Goal: Information Seeking & Learning: Learn about a topic

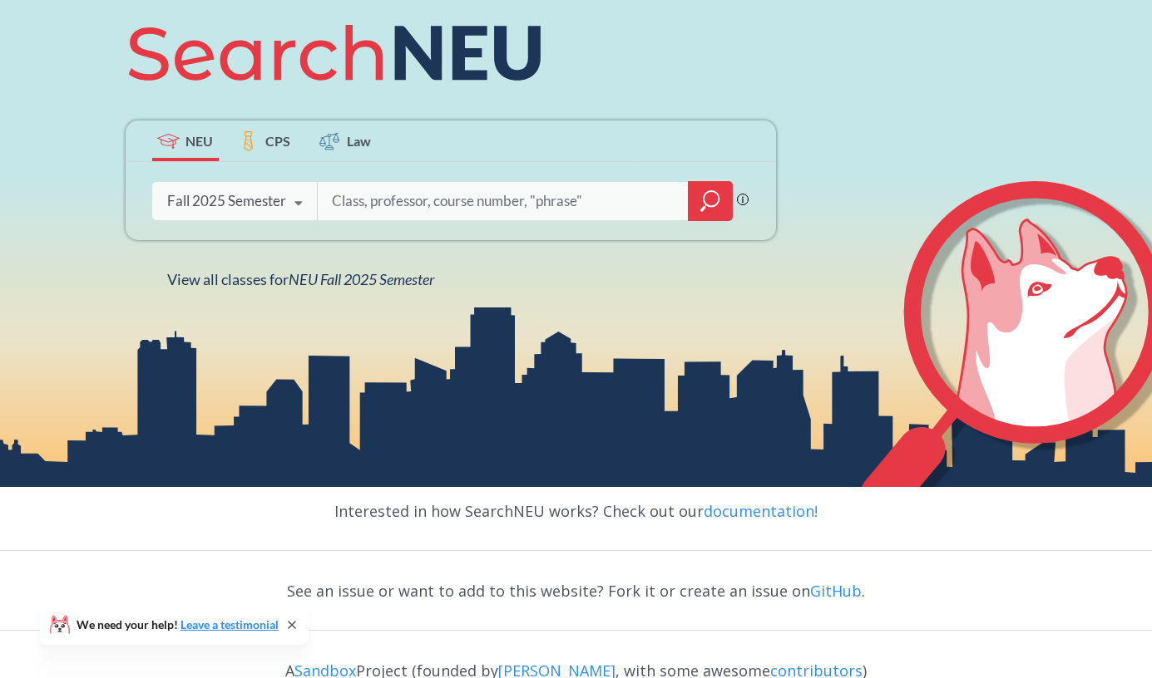
scroll to position [247, 0]
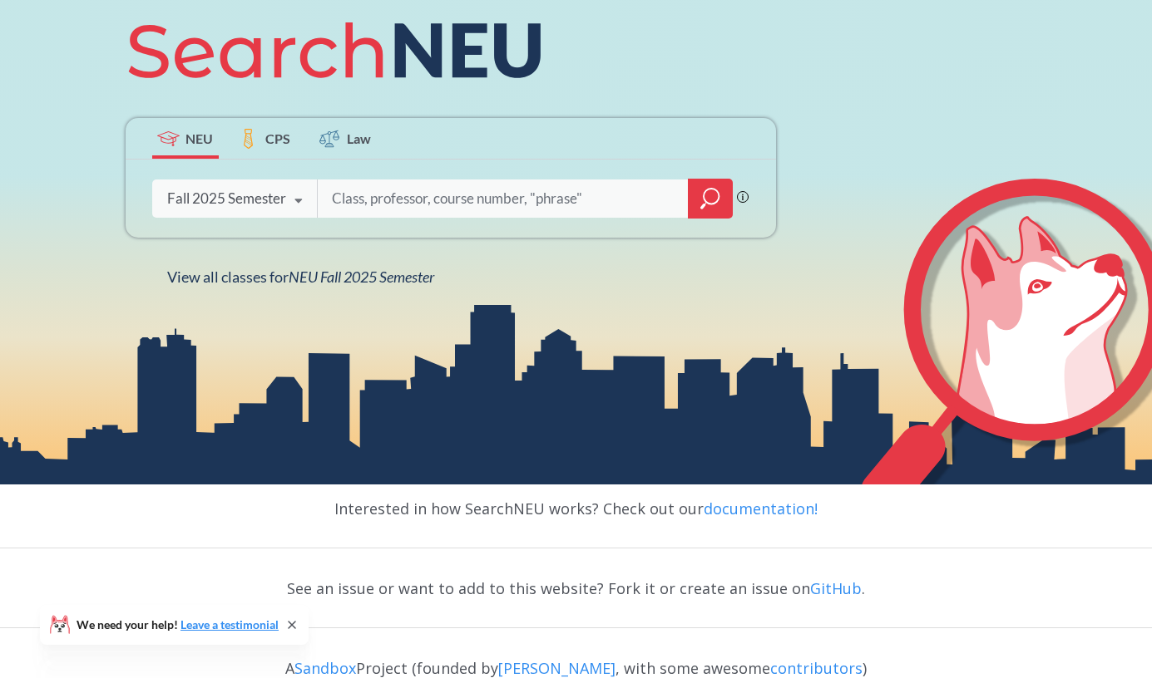
click at [277, 201] on div "Fall 2025 Semester" at bounding box center [226, 199] width 119 height 18
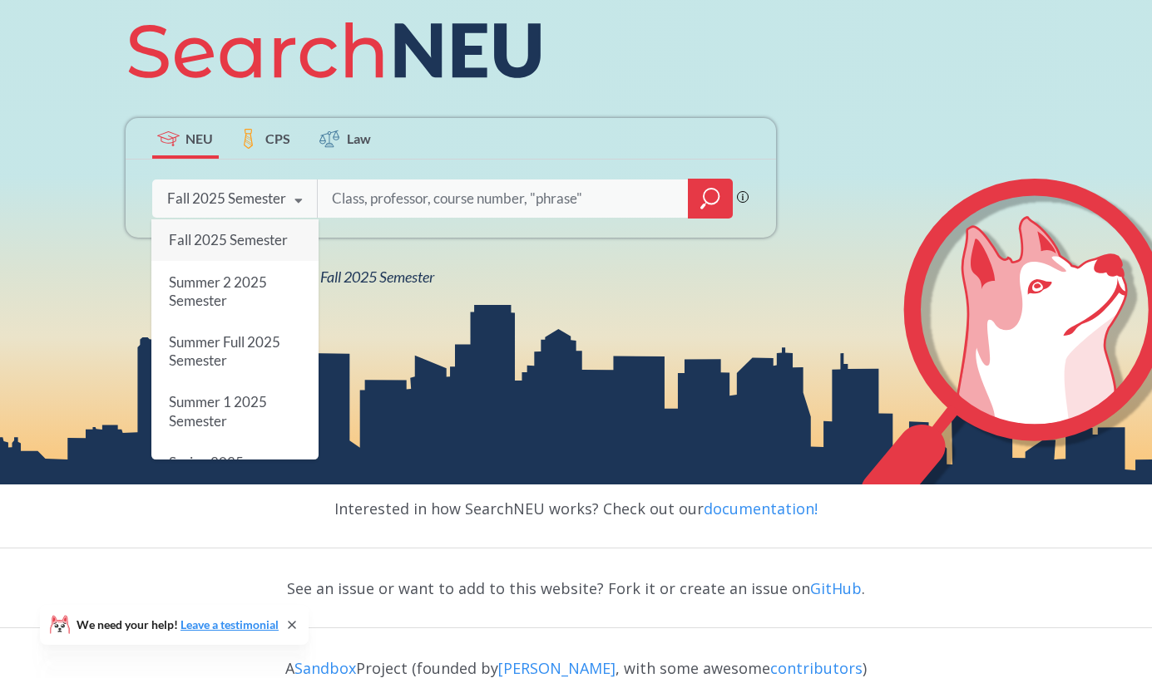
click at [259, 251] on div "Fall 2025 Semester" at bounding box center [234, 241] width 167 height 42
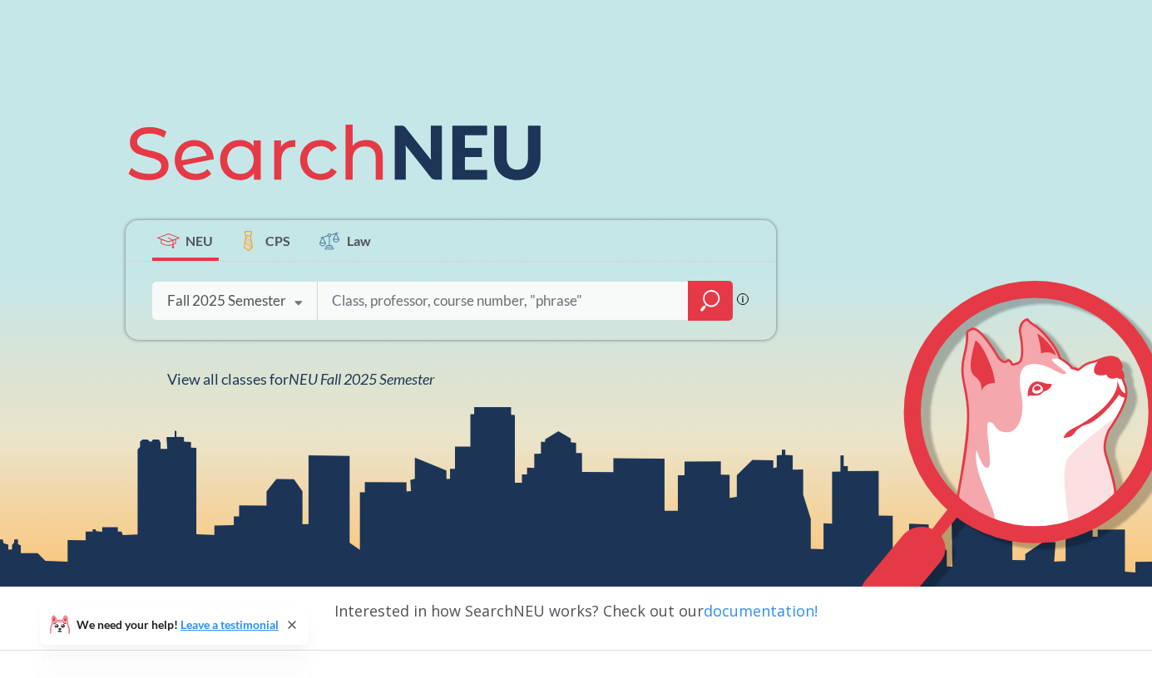
scroll to position [200, 0]
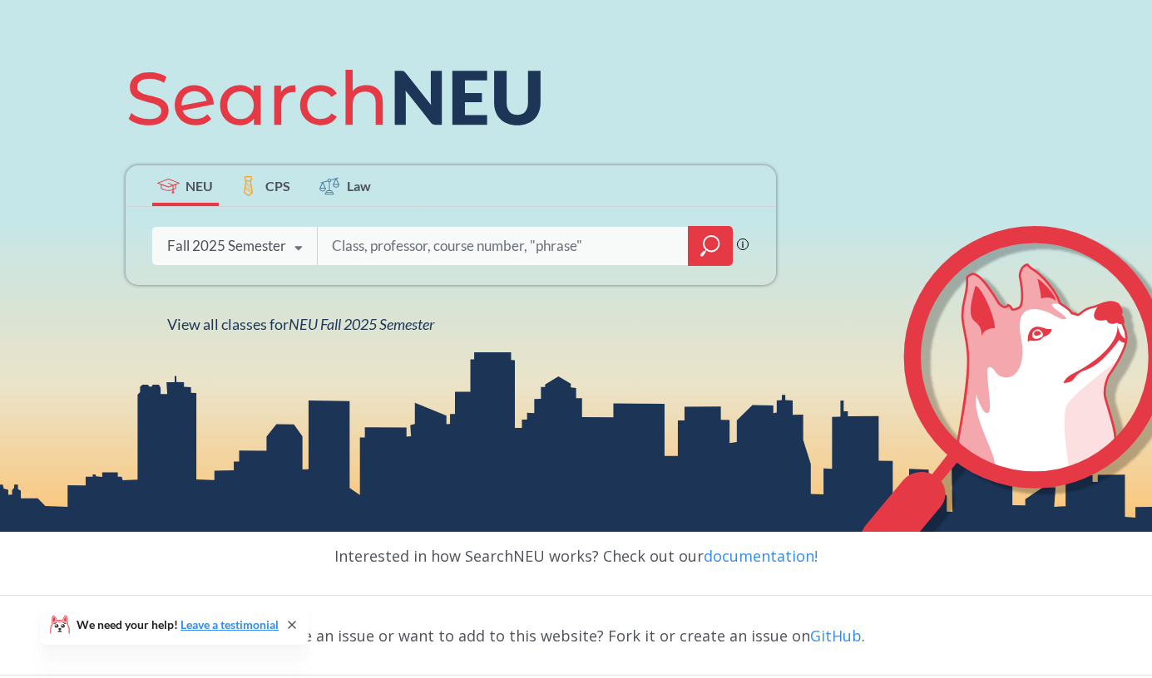
click at [723, 249] on div at bounding box center [710, 246] width 45 height 40
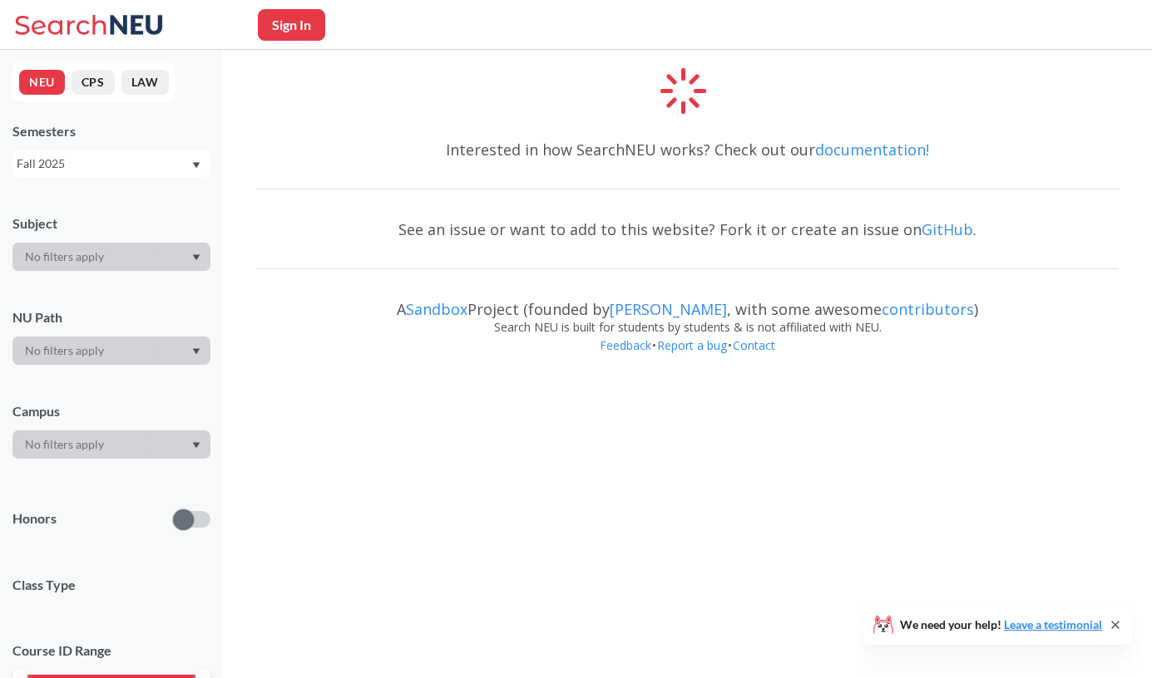
click at [177, 254] on div at bounding box center [111, 257] width 198 height 28
click at [345, 132] on div "Interested in how SearchNEU works? Check out our documentation!" at bounding box center [687, 150] width 862 height 48
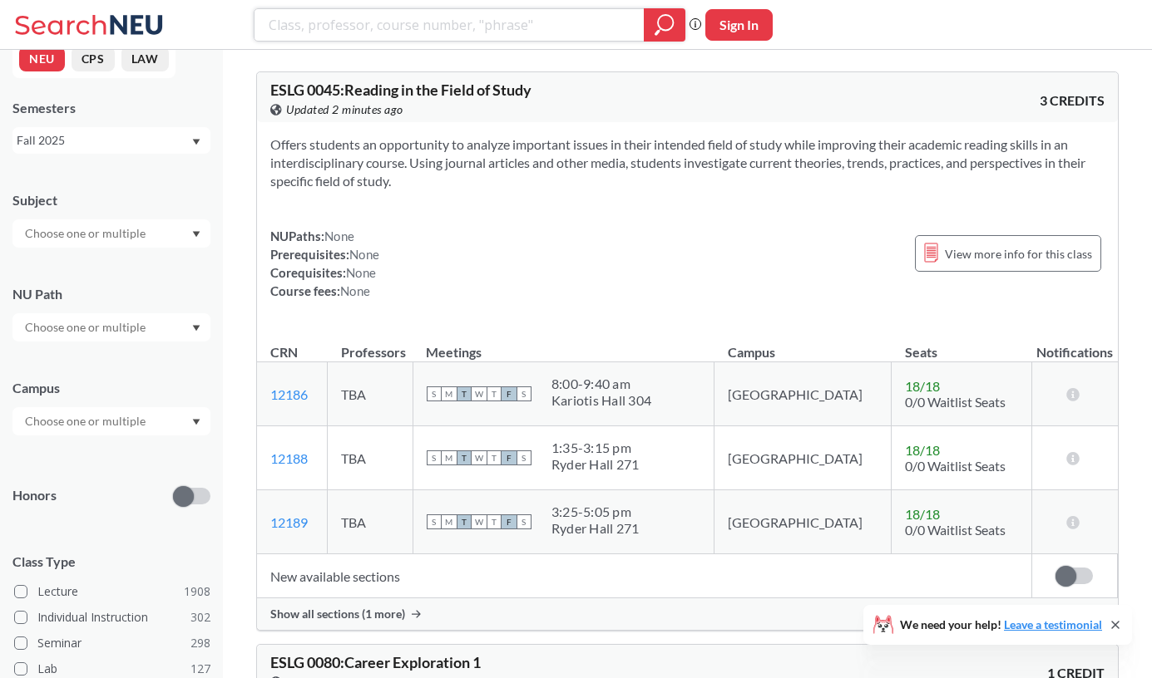
scroll to position [65, 0]
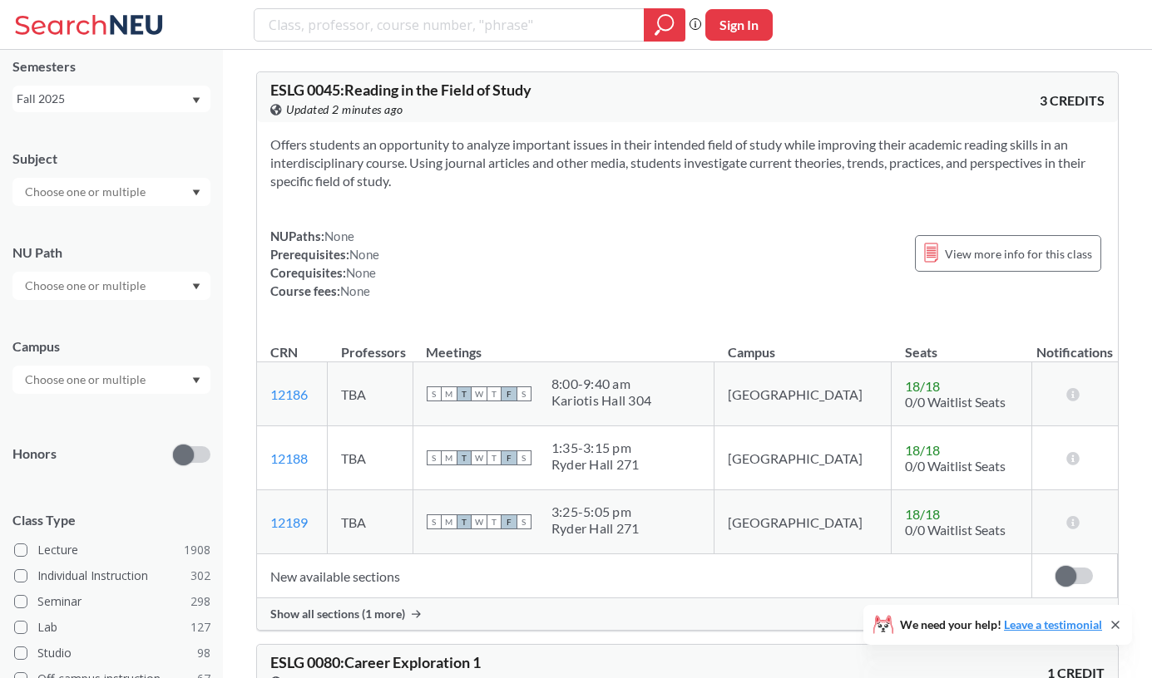
click at [132, 382] on input "text" at bounding box center [87, 380] width 140 height 20
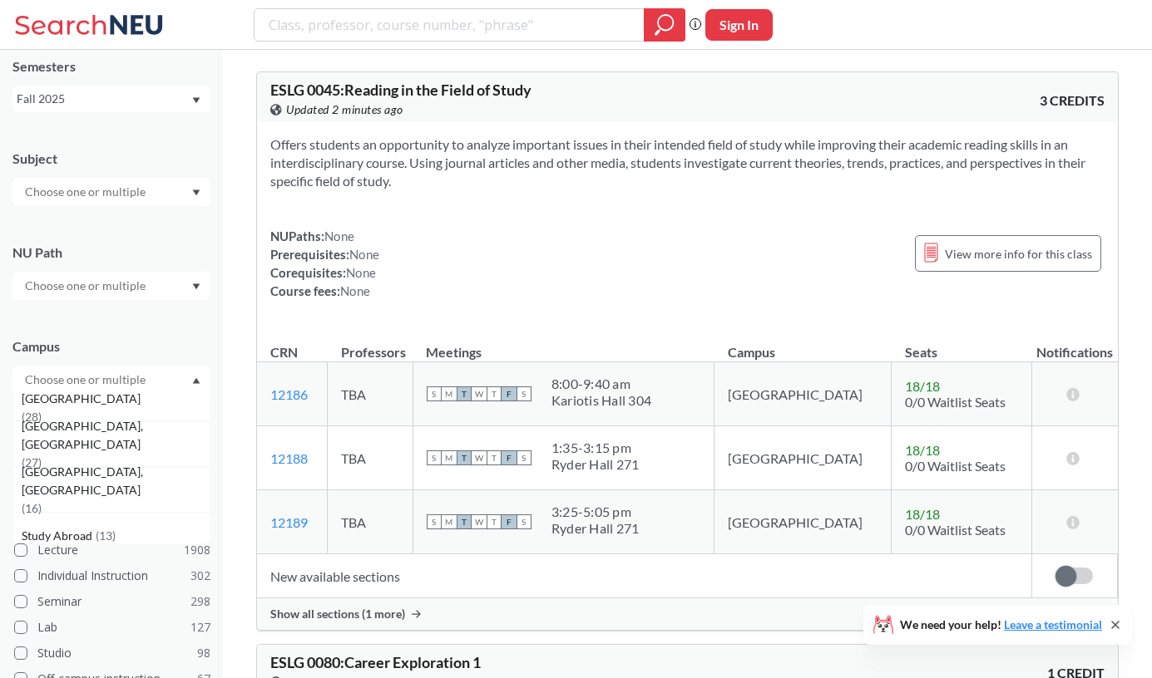
scroll to position [385, 0]
click at [150, 448] on div "[GEOGRAPHIC_DATA], [GEOGRAPHIC_DATA] ( 27 )" at bounding box center [116, 444] width 188 height 55
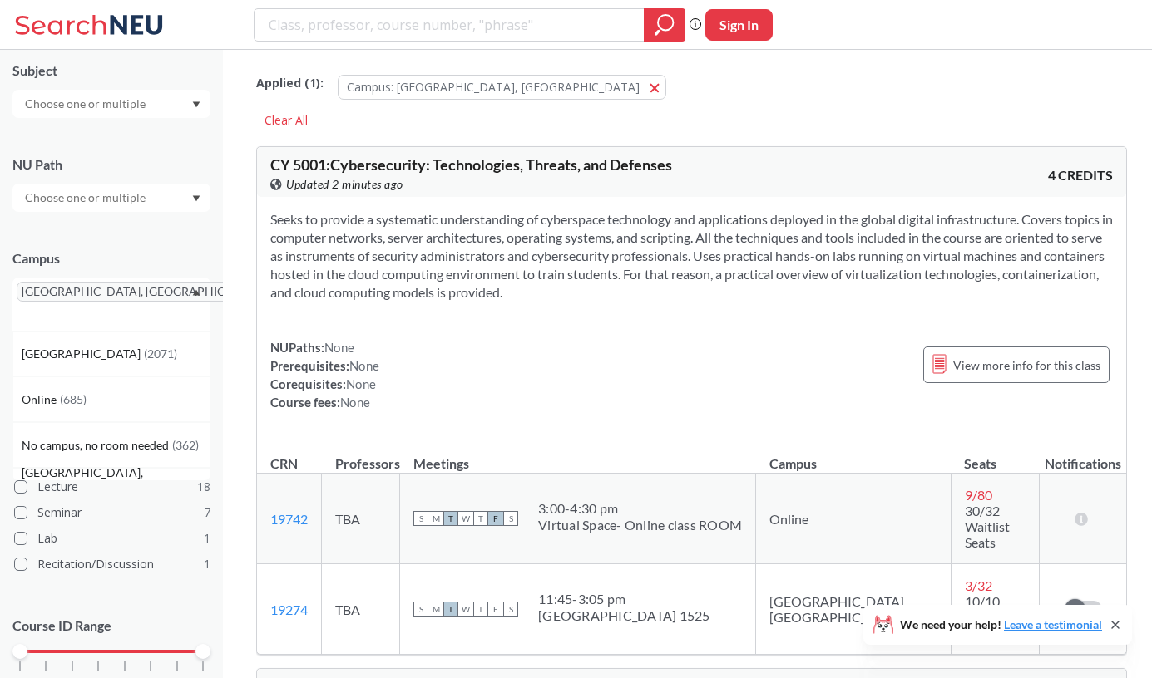
click at [170, 105] on div at bounding box center [111, 104] width 198 height 28
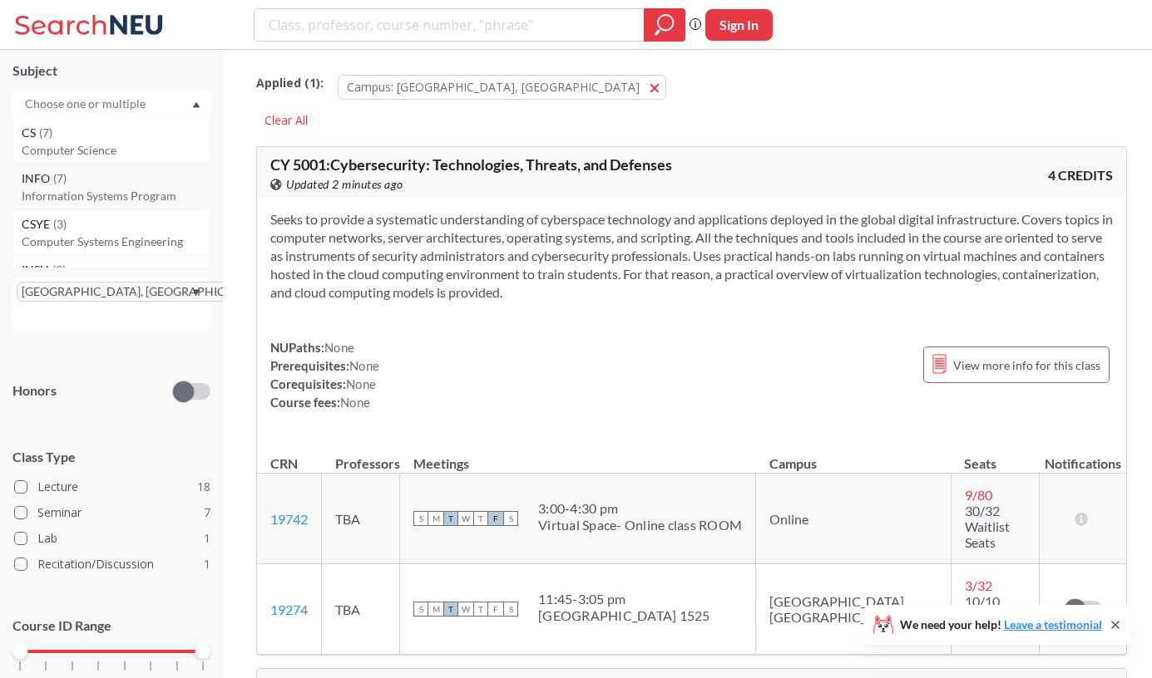
click at [133, 185] on div "INFO ( 7 )" at bounding box center [116, 179] width 188 height 18
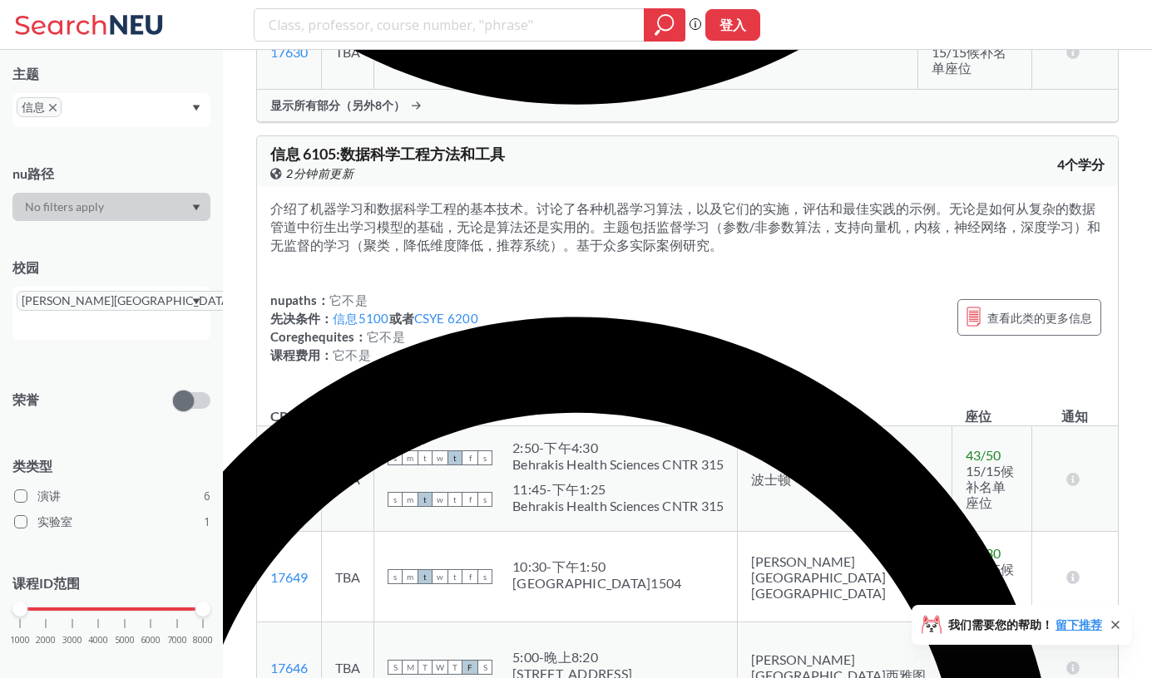
scroll to position [1677, 0]
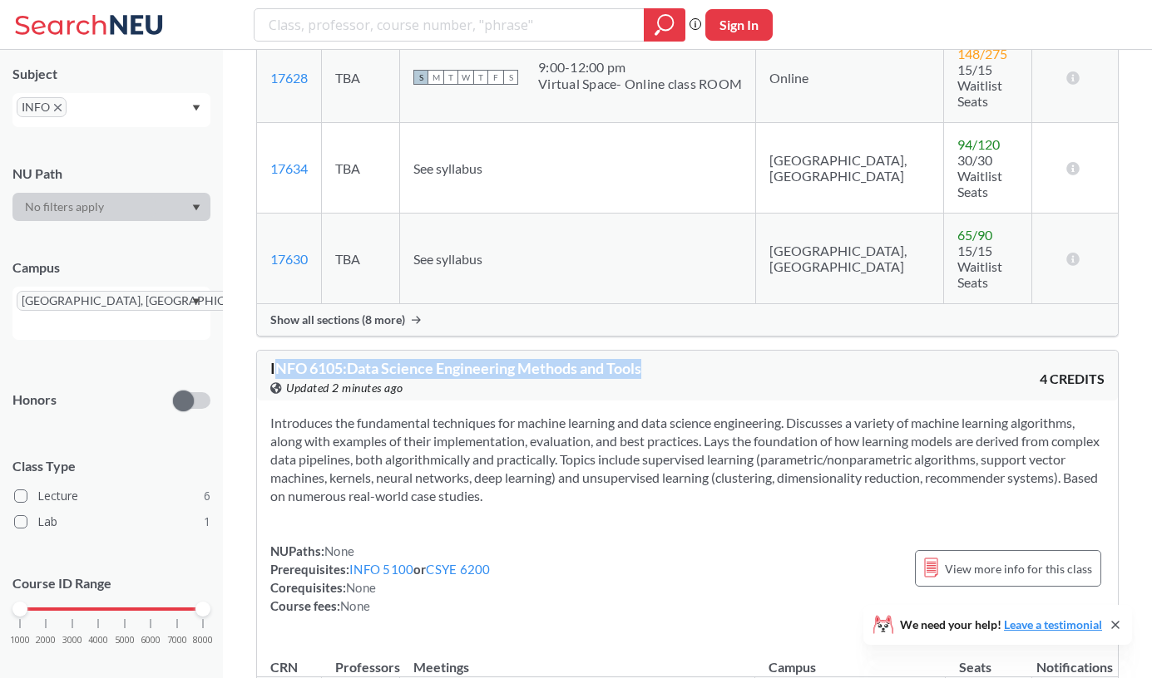
drag, startPoint x: 273, startPoint y: 150, endPoint x: 682, endPoint y: 152, distance: 409.1
click at [683, 361] on div "INFO 6105 : Data Science Engineering Methods and Tools View this course on Bann…" at bounding box center [478, 379] width 417 height 37
copy span "NFO 6105 : Data Science Engineering Methods and Tools"
click at [689, 542] on div "NUPaths: None Prerequisites: INFO 5100 or CSYE 6200 Corequisites: None Course f…" at bounding box center [687, 578] width 834 height 73
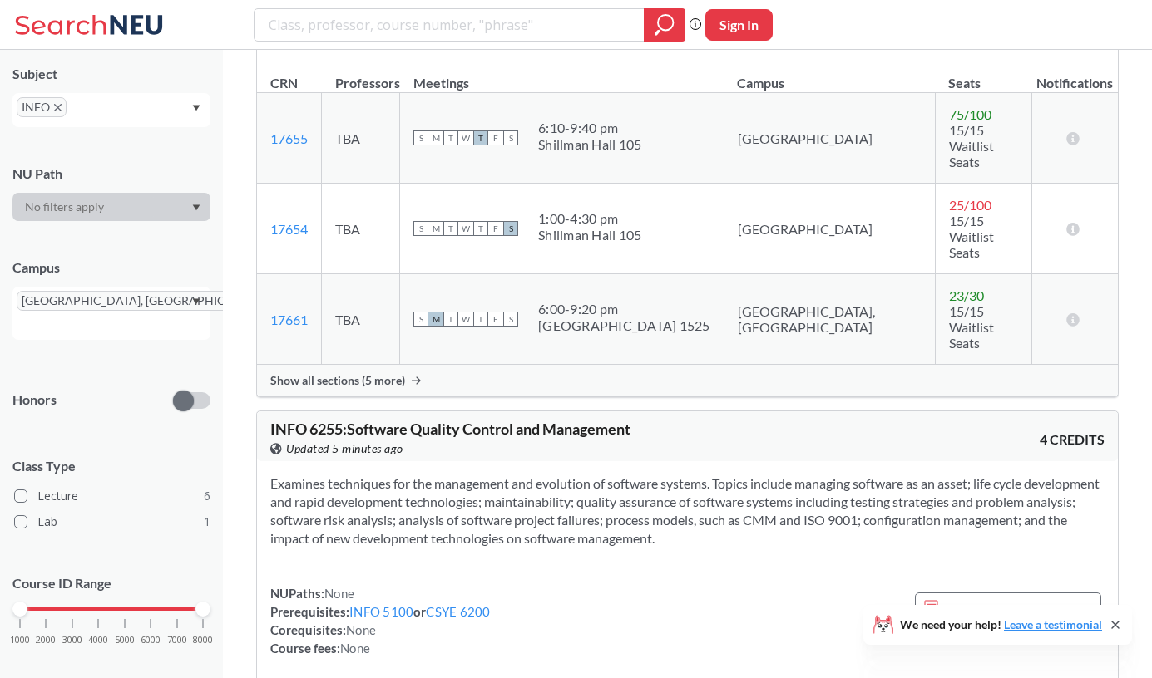
scroll to position [2909, 0]
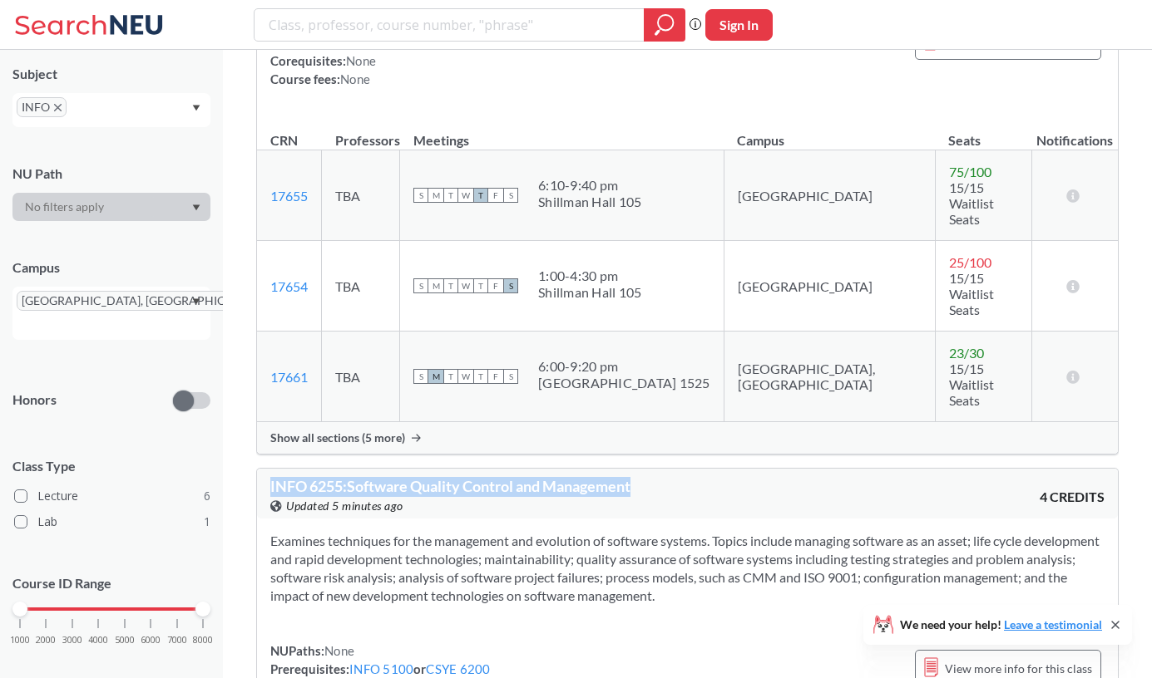
drag, startPoint x: 271, startPoint y: 135, endPoint x: 667, endPoint y: 141, distance: 395.8
click at [667, 479] on div "INFO 6255 : Software Quality Control and Management View this course on Banner.…" at bounding box center [478, 497] width 417 height 37
copy span "INFO 6255 : Software Quality Control and Management"
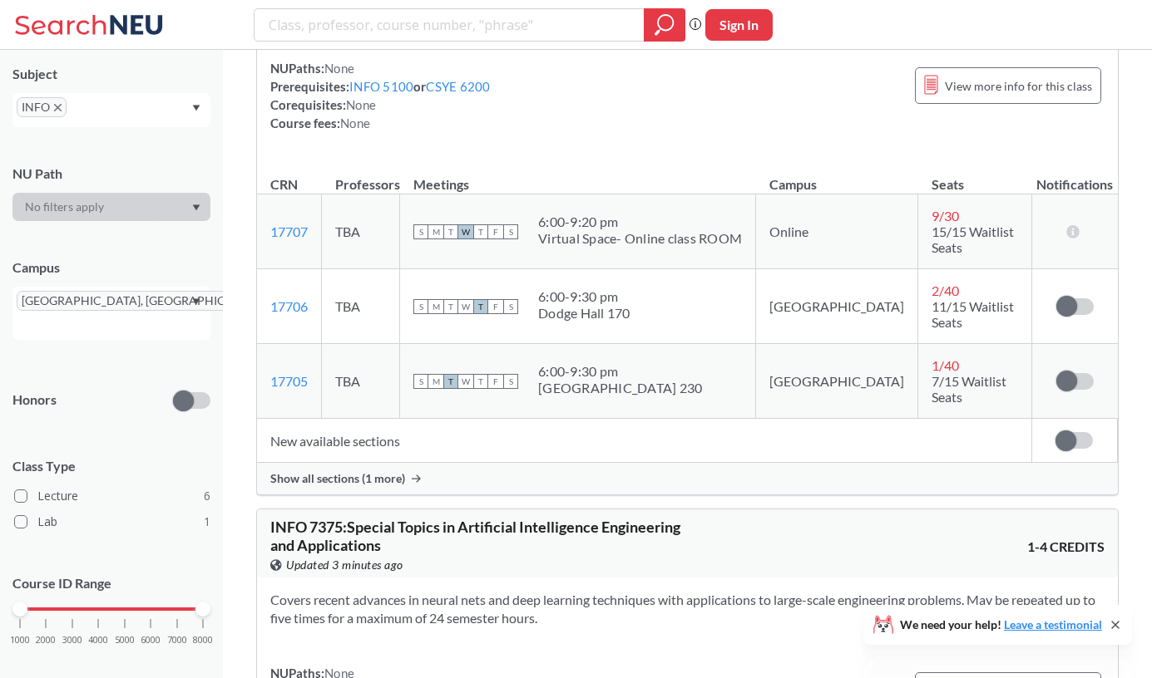
scroll to position [3490, 0]
click at [351, 520] on span "INFO 7375 : Special Topics in Artificial Intelligence Engineering and Applicati…" at bounding box center [475, 538] width 410 height 37
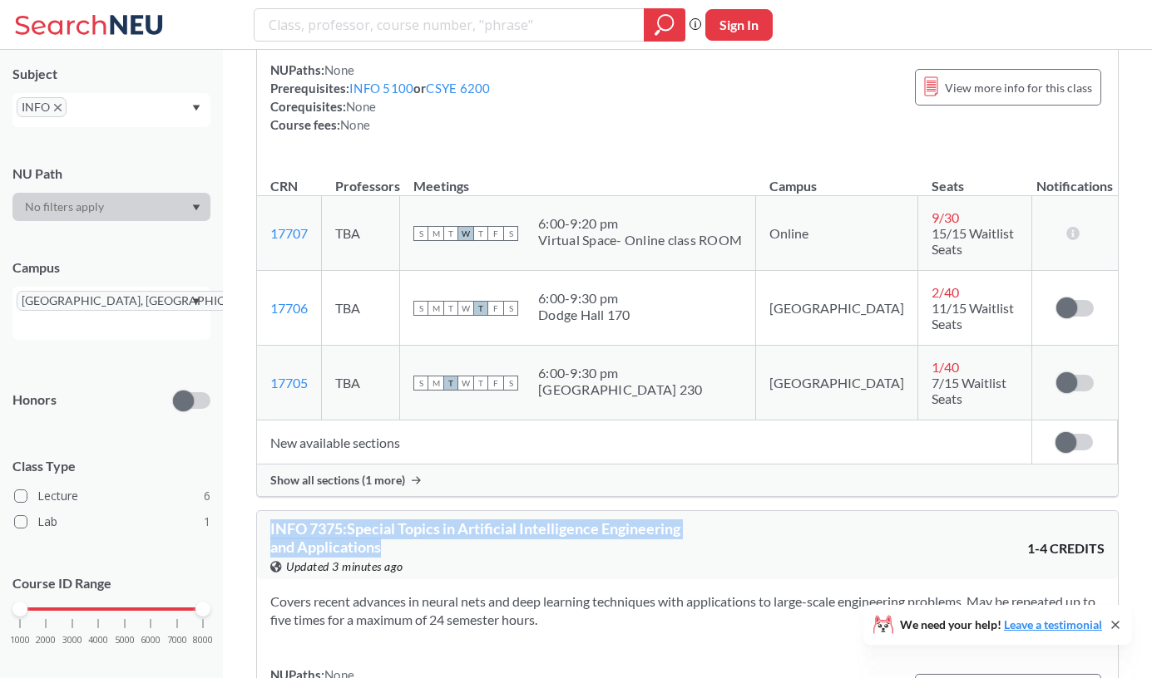
drag, startPoint x: 269, startPoint y: 144, endPoint x: 382, endPoint y: 160, distance: 114.3
click at [382, 511] on div "INFO 7375 : Special Topics in Artificial Intelligence Engineering and Applicati…" at bounding box center [687, 545] width 861 height 68
copy span "INFO 7375 : Special Topics in Artificial Intelligence Engineering and Applicati…"
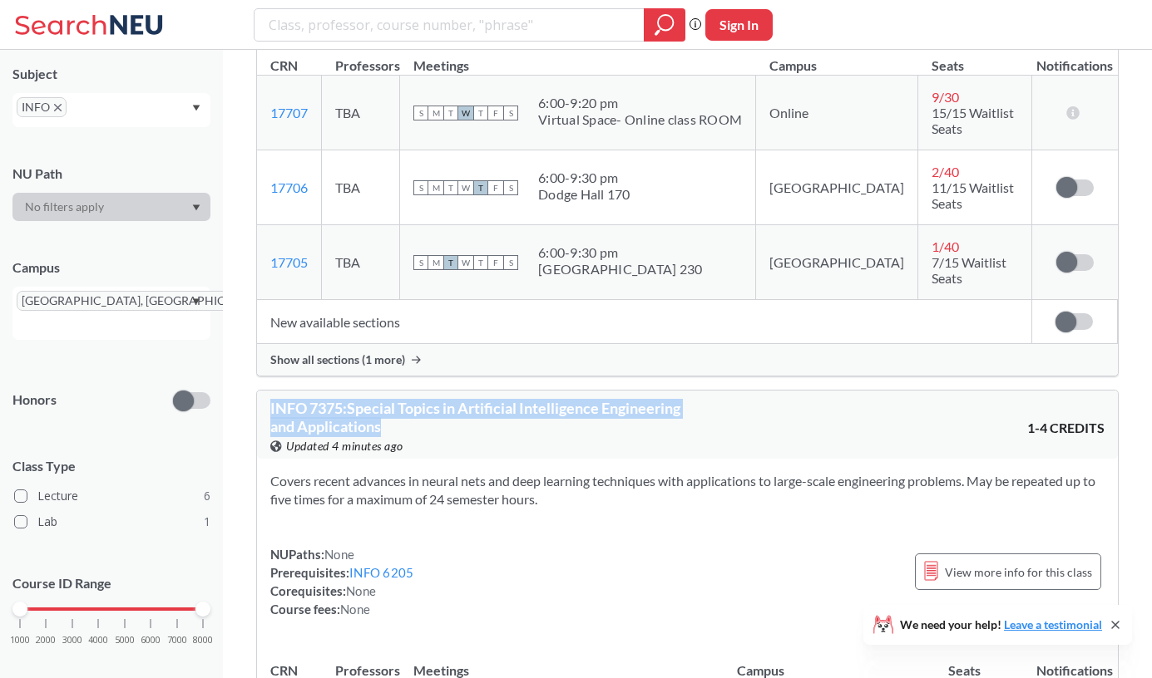
scroll to position [3615, 0]
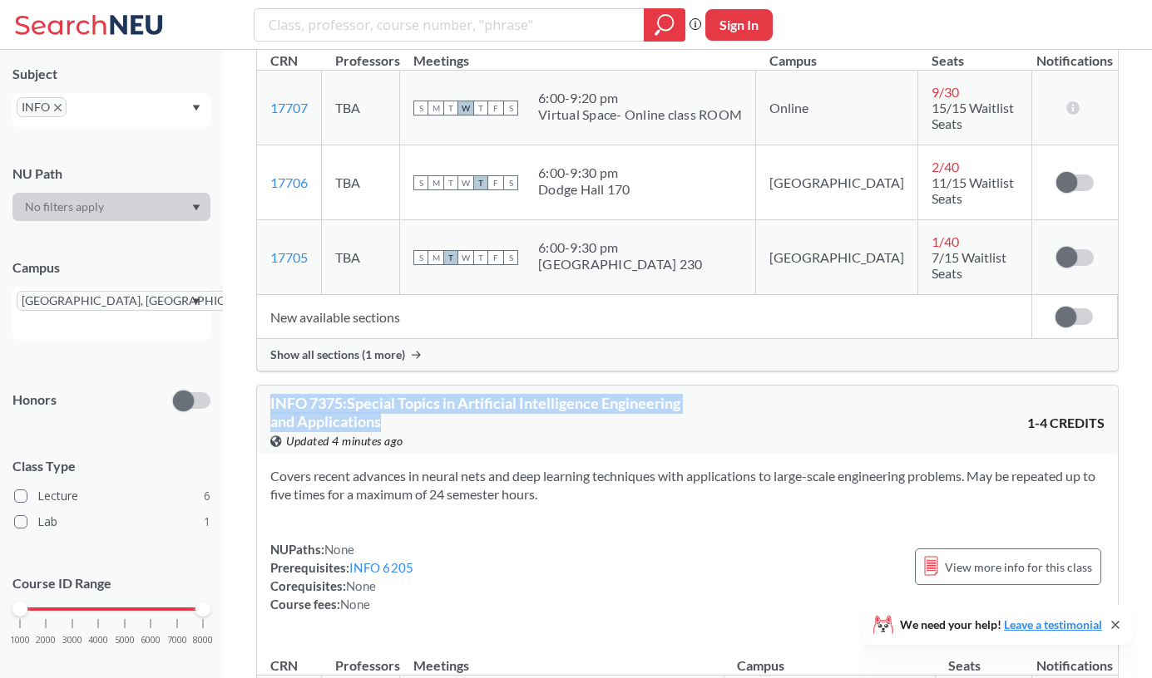
click at [713, 540] on div "NUPaths: None Prerequisites: INFO 6205 Corequisites: None Course fees: None Vie…" at bounding box center [687, 576] width 834 height 73
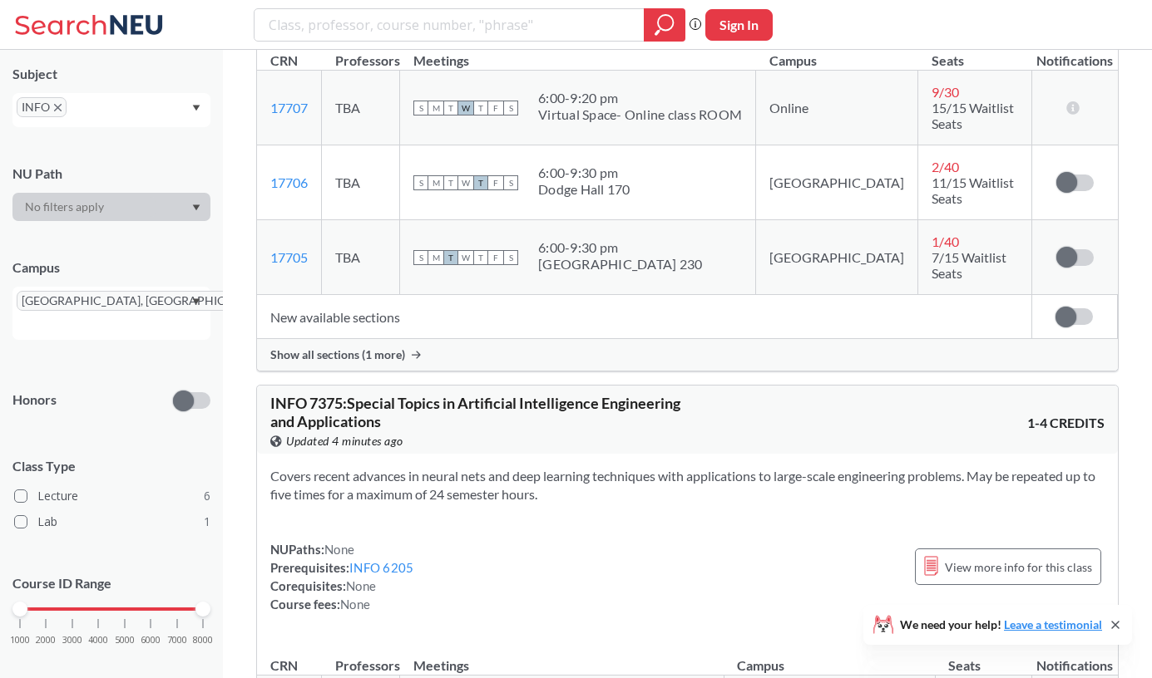
scroll to position [3713, 0]
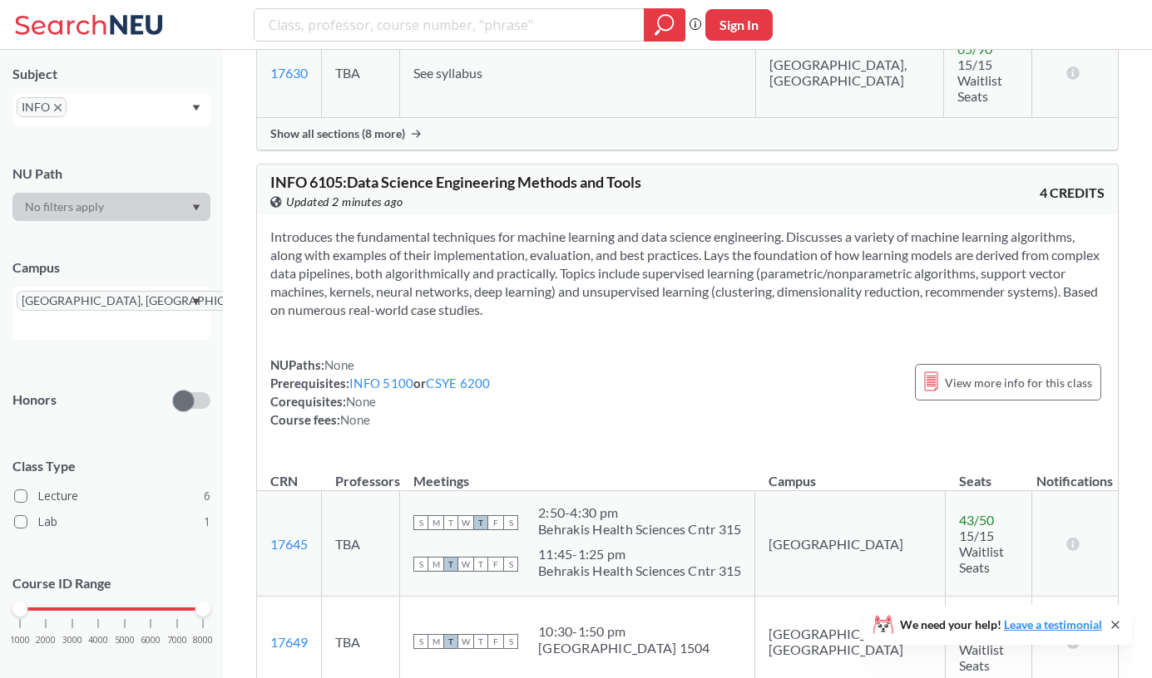
scroll to position [1862, 0]
